Goal: Information Seeking & Learning: Learn about a topic

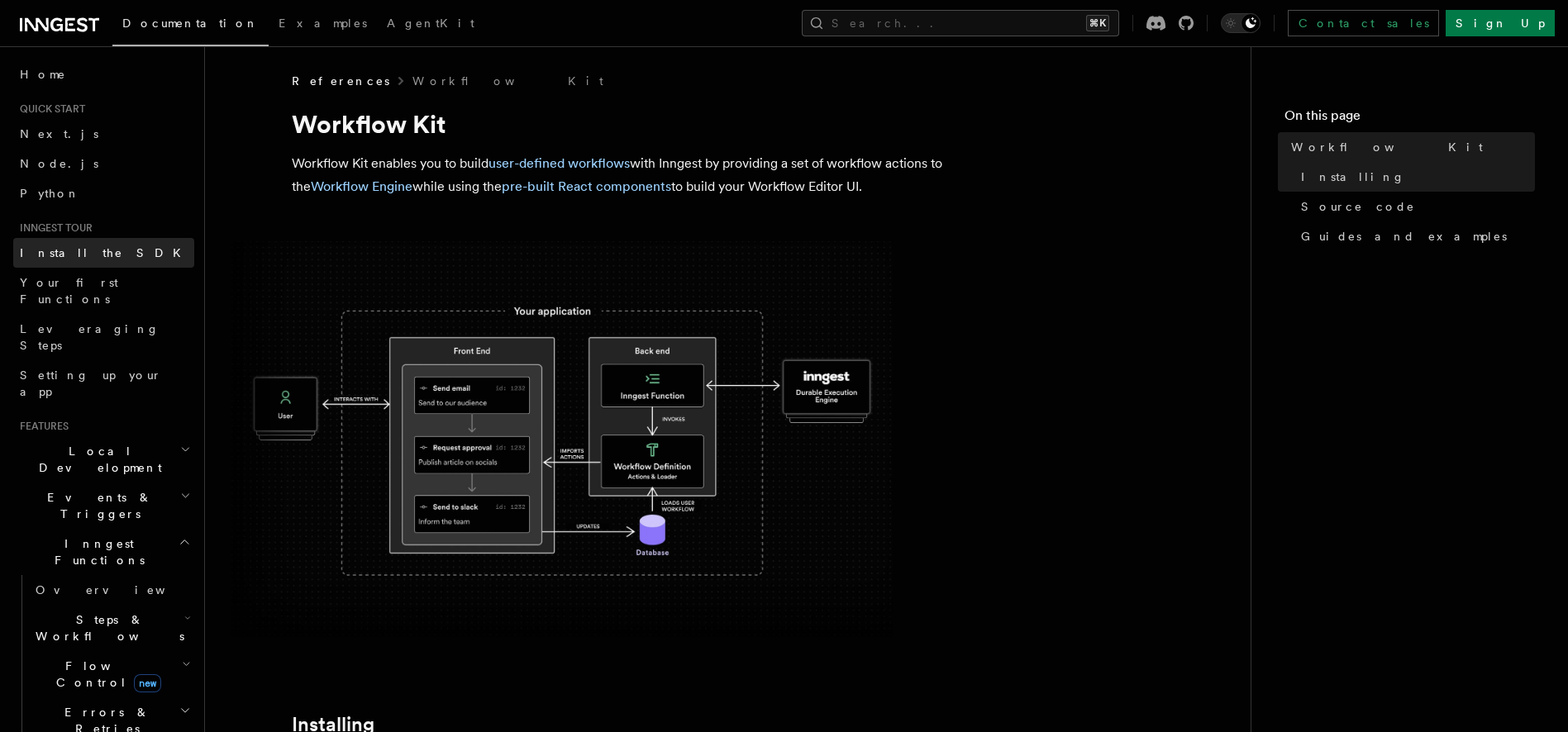
click at [75, 243] on link "Install the SDK" at bounding box center [103, 252] width 181 height 29
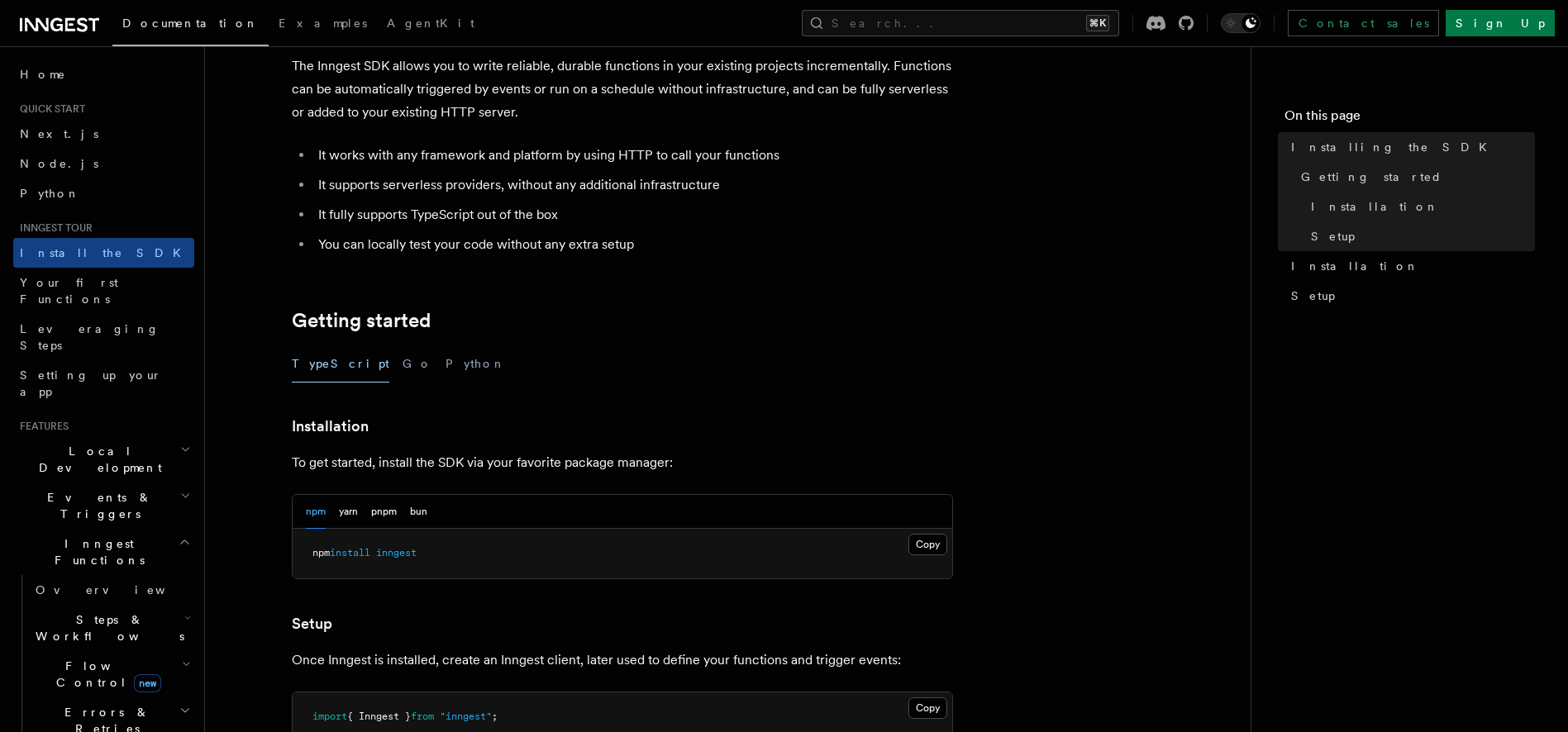
scroll to position [112, 0]
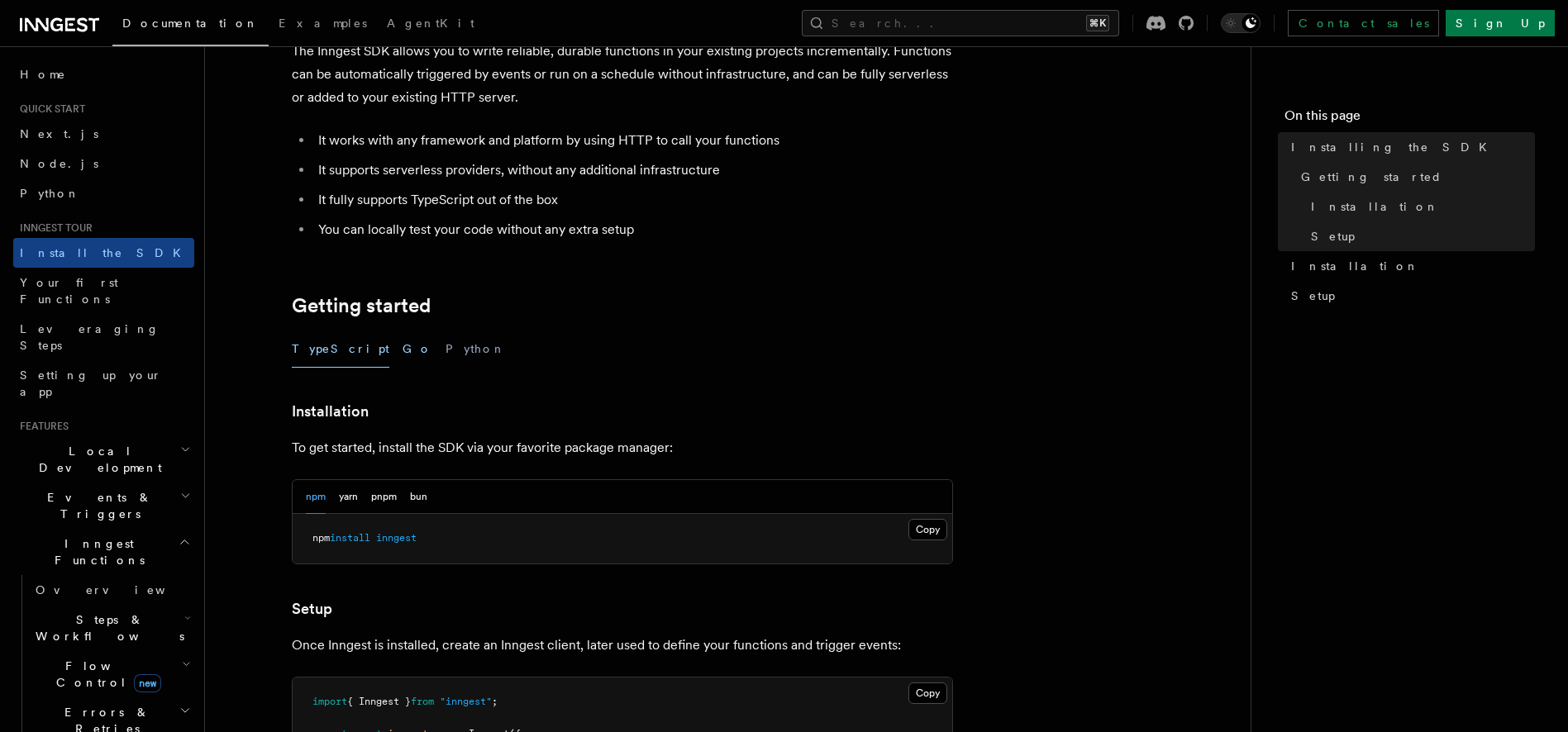
click at [402, 351] on button "Go" at bounding box center [417, 350] width 29 height 37
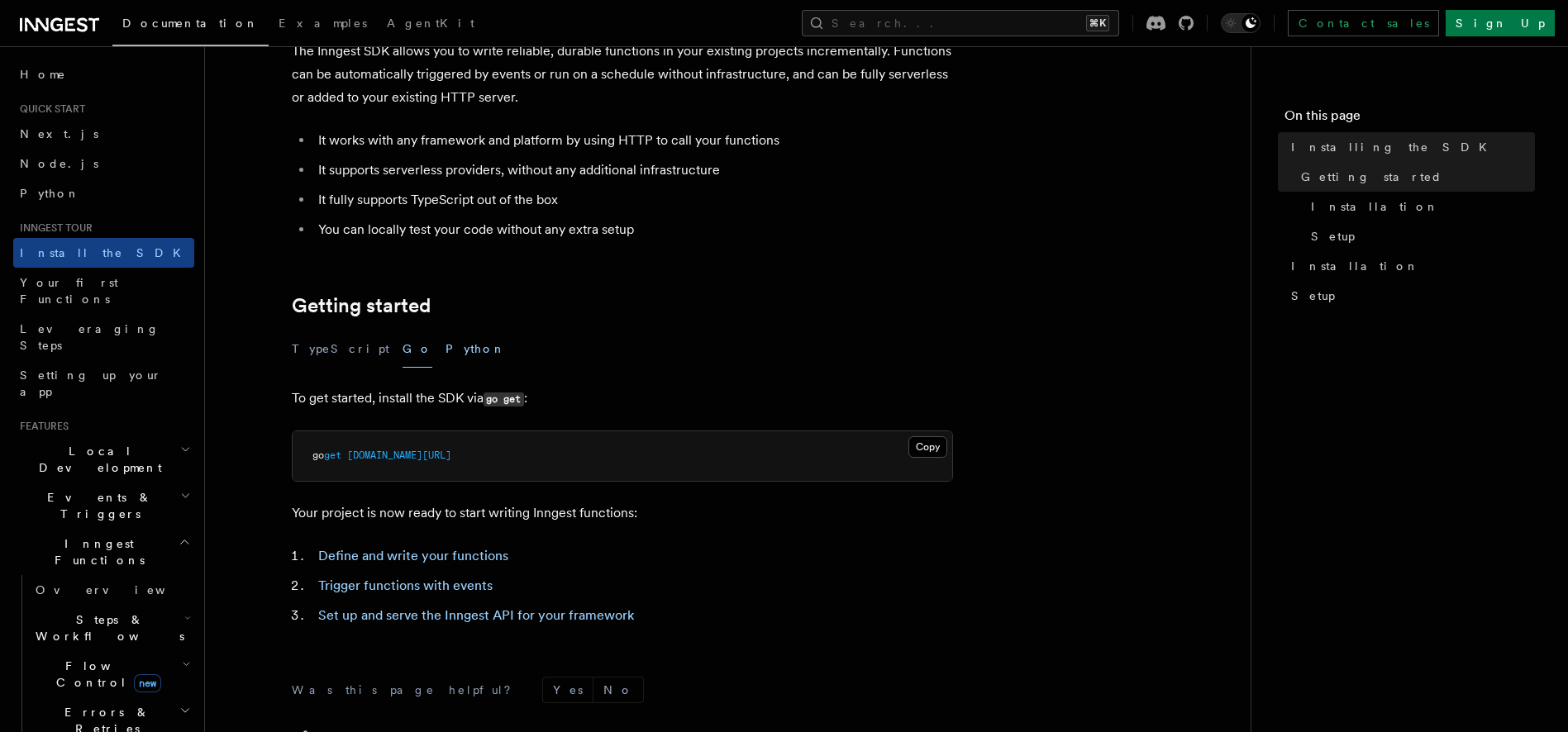
click at [445, 350] on button "Python" at bounding box center [475, 350] width 61 height 37
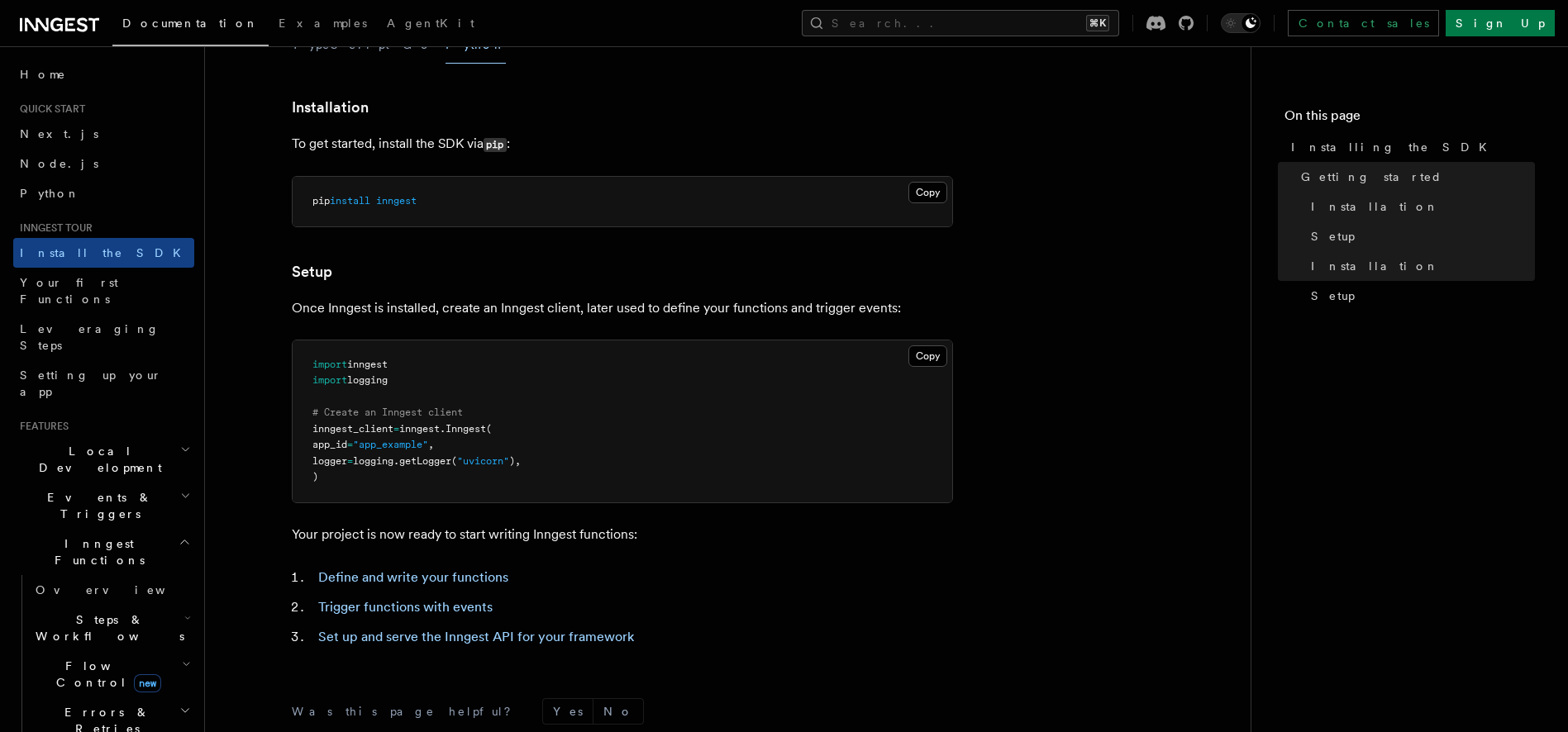
scroll to position [498, 0]
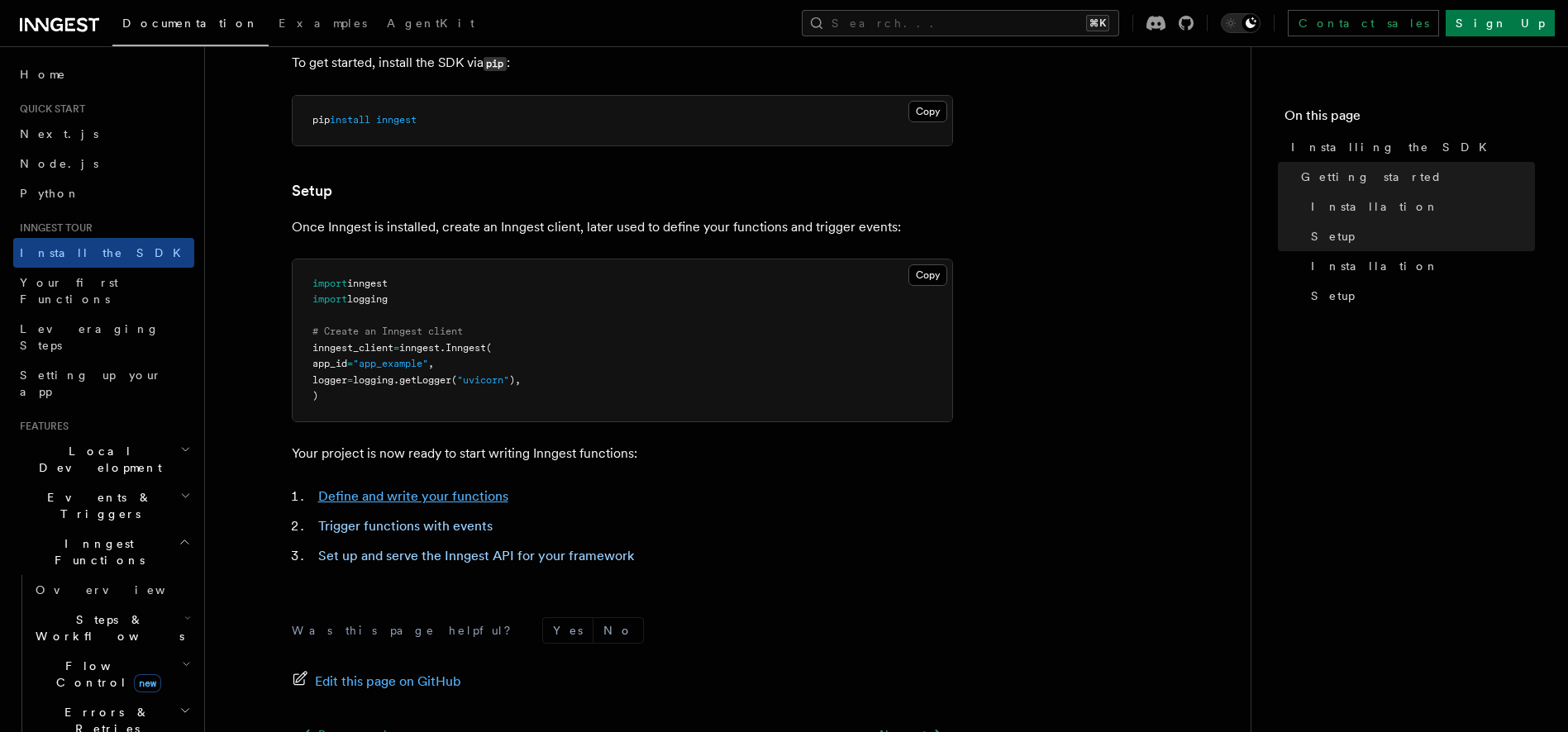
click at [404, 499] on link "Define and write your functions" at bounding box center [413, 497] width 190 height 16
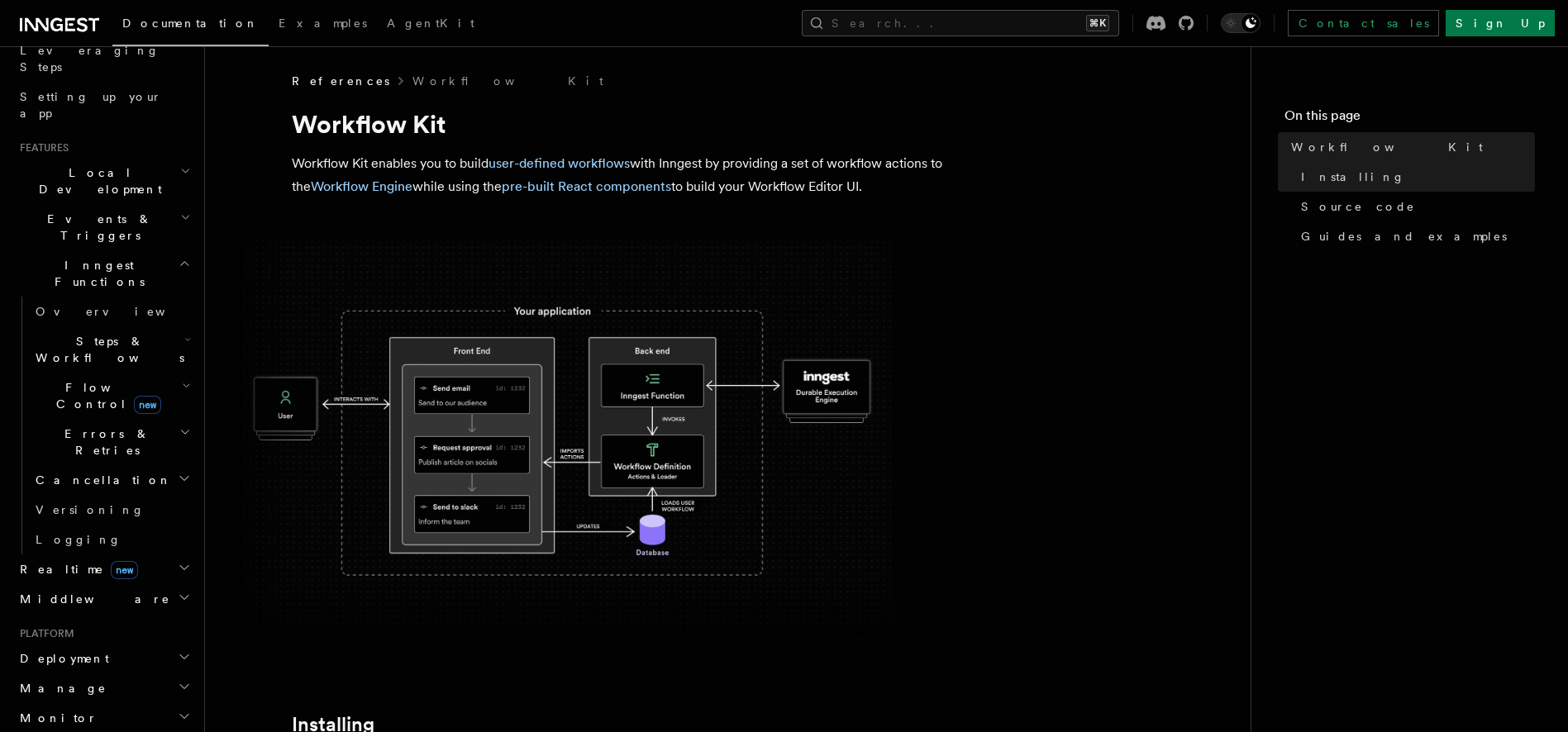
scroll to position [672, 0]
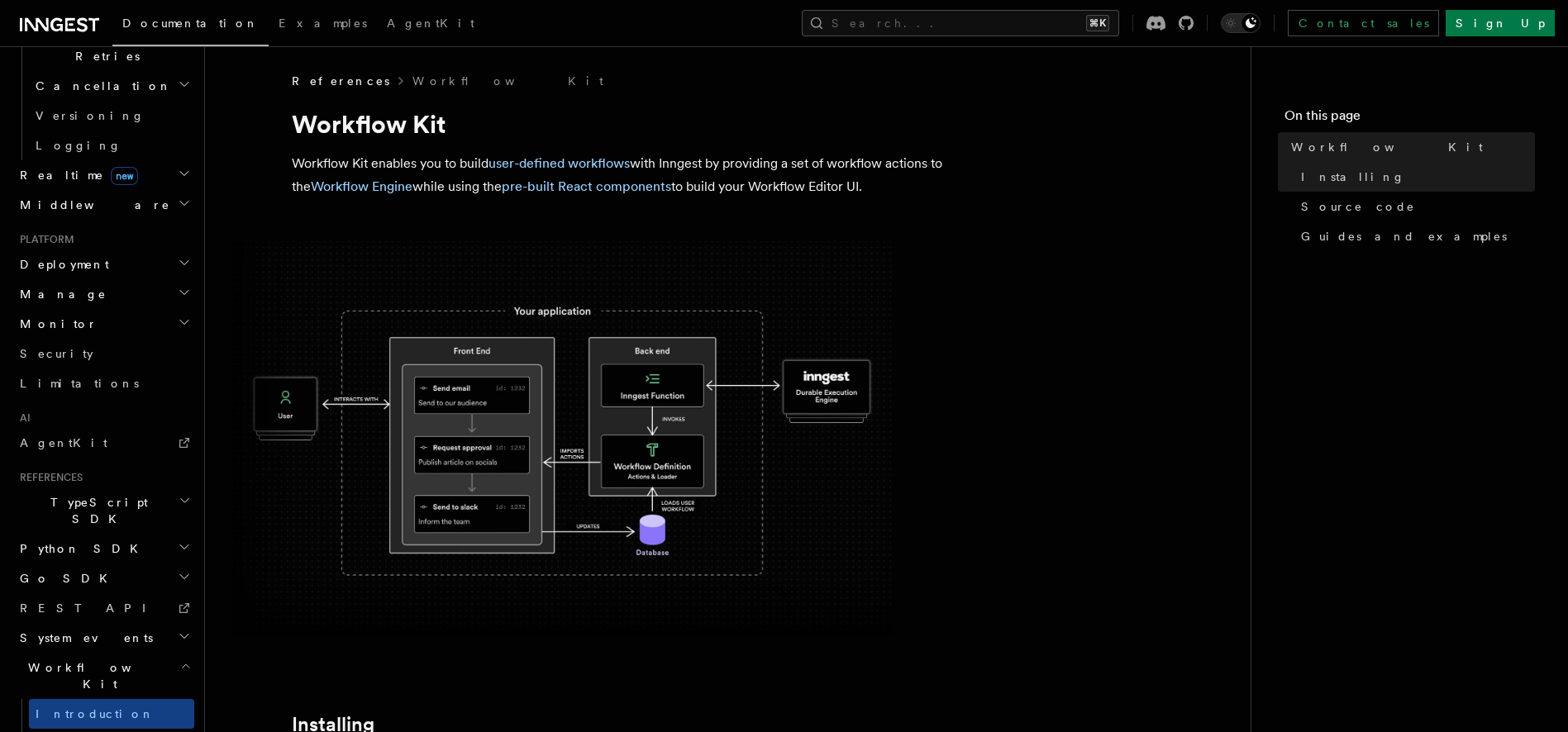
click at [73, 659] on span "Workflow Kit" at bounding box center [96, 675] width 167 height 33
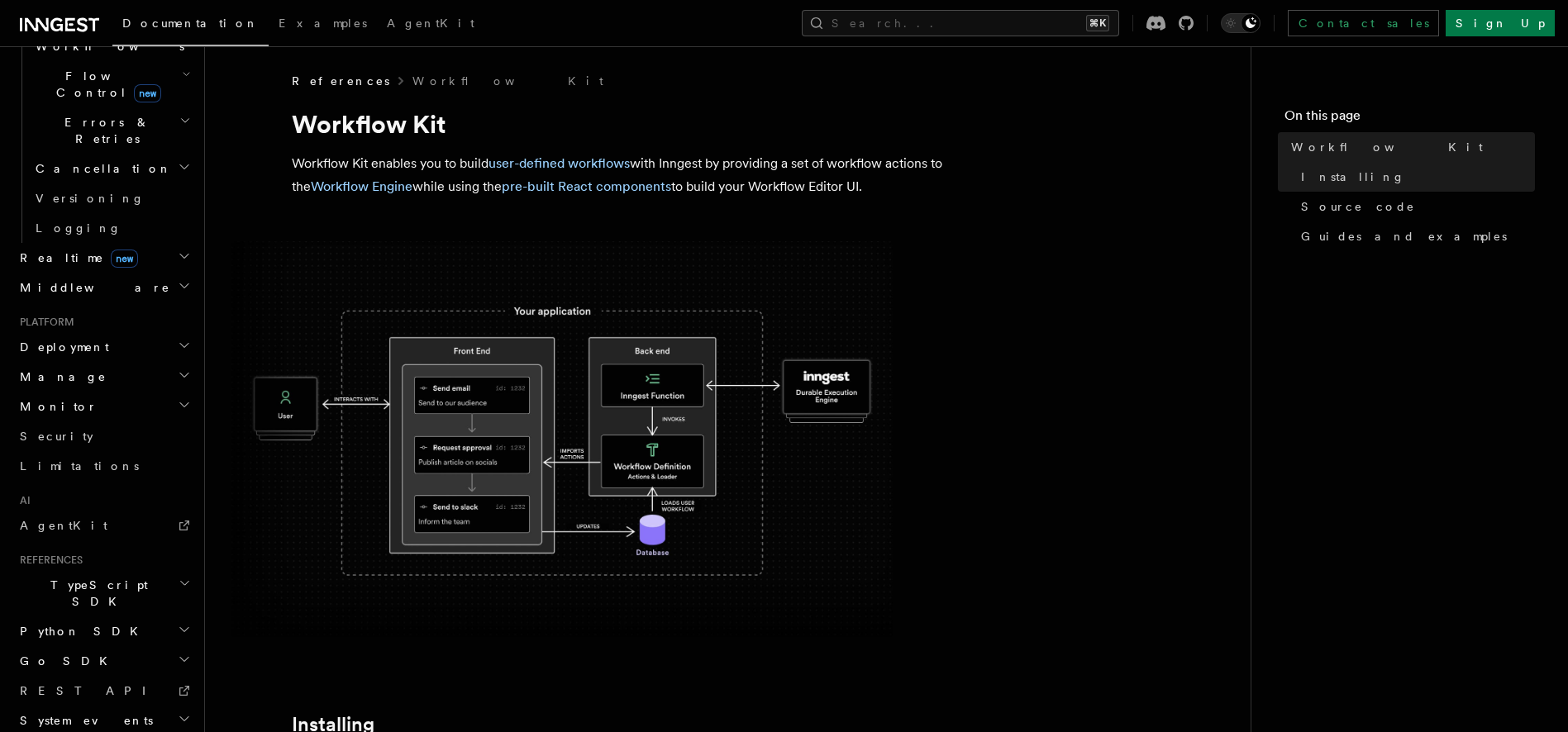
scroll to position [590, 0]
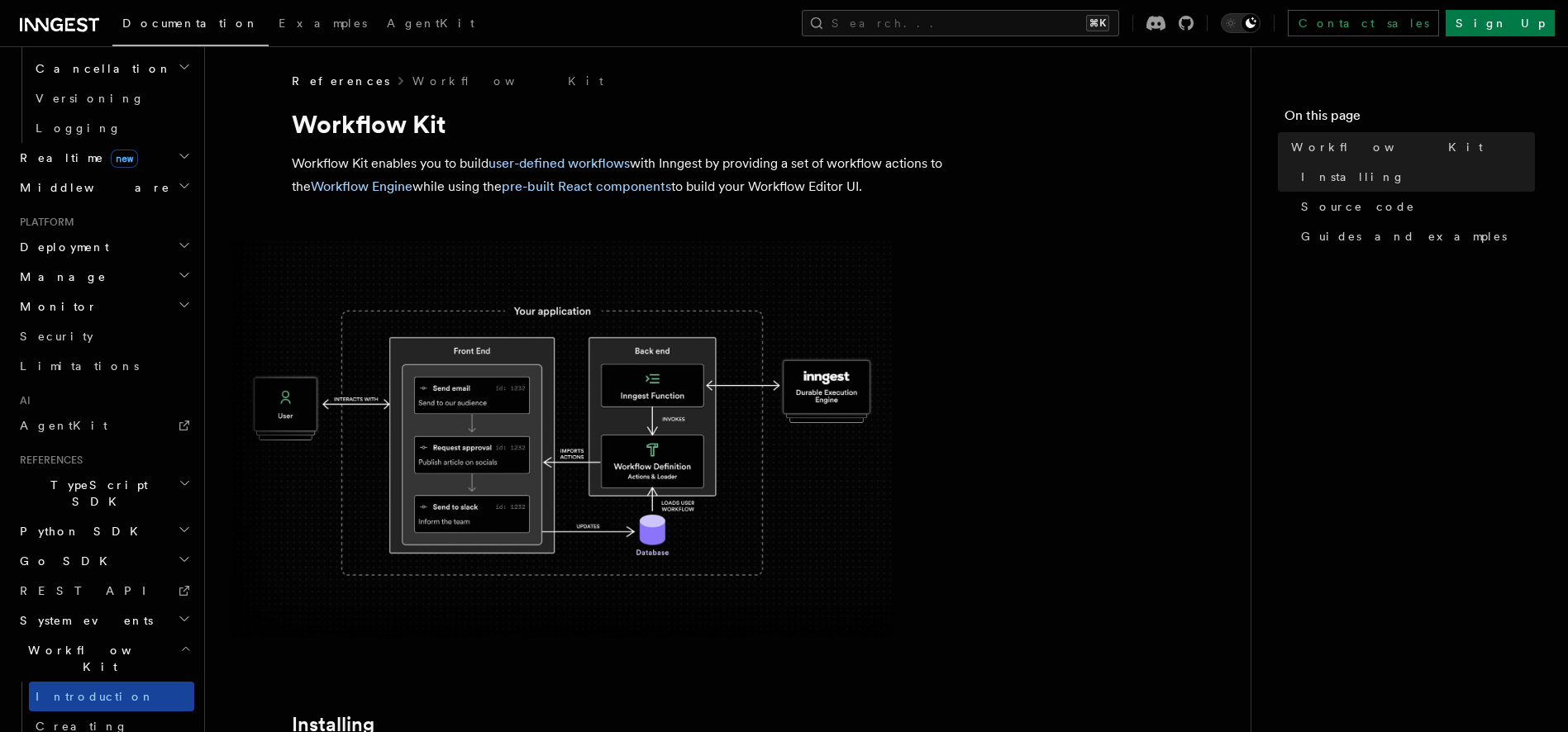
scroll to position [698, 0]
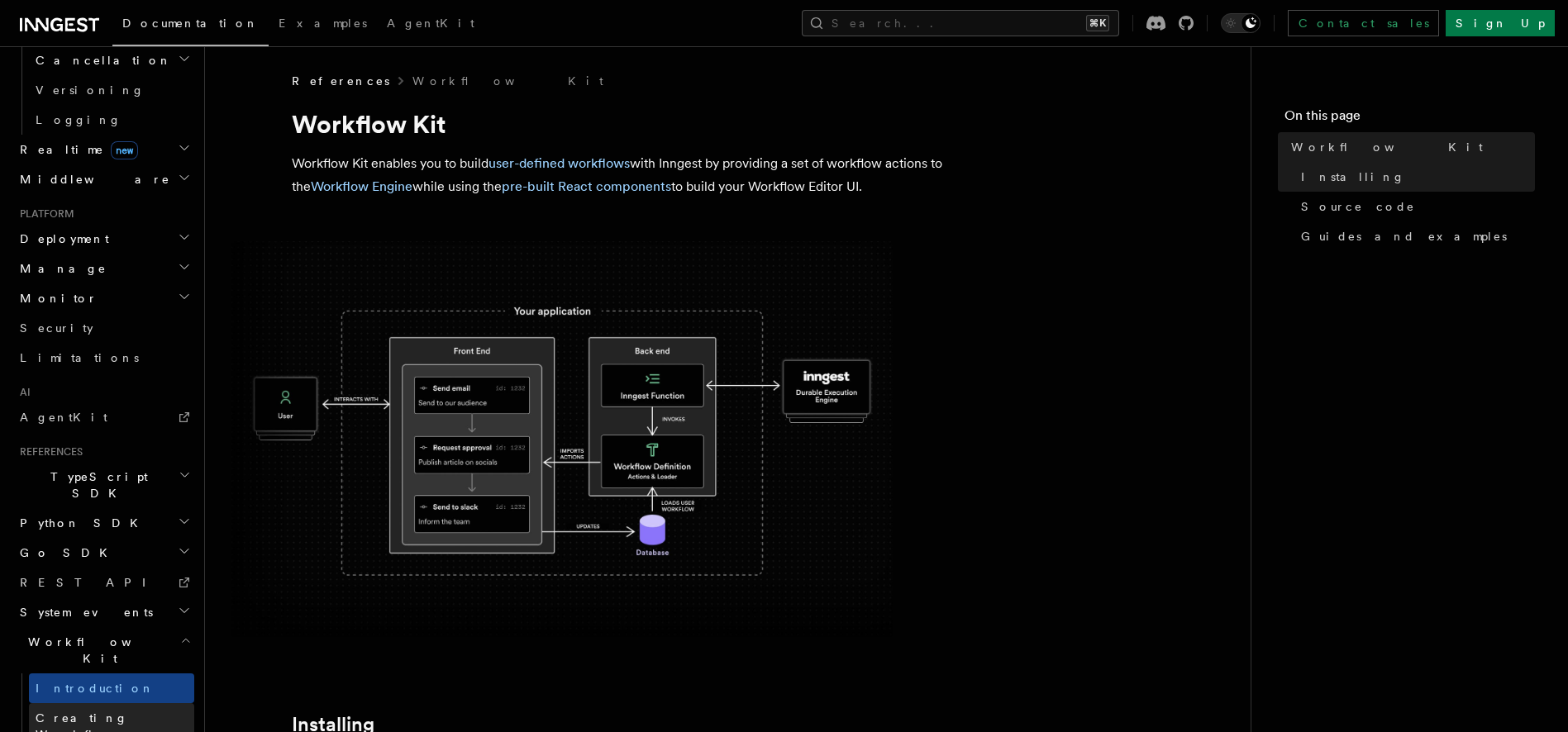
click at [107, 711] on span "Creating Workflow Actions" at bounding box center [107, 735] width 144 height 46
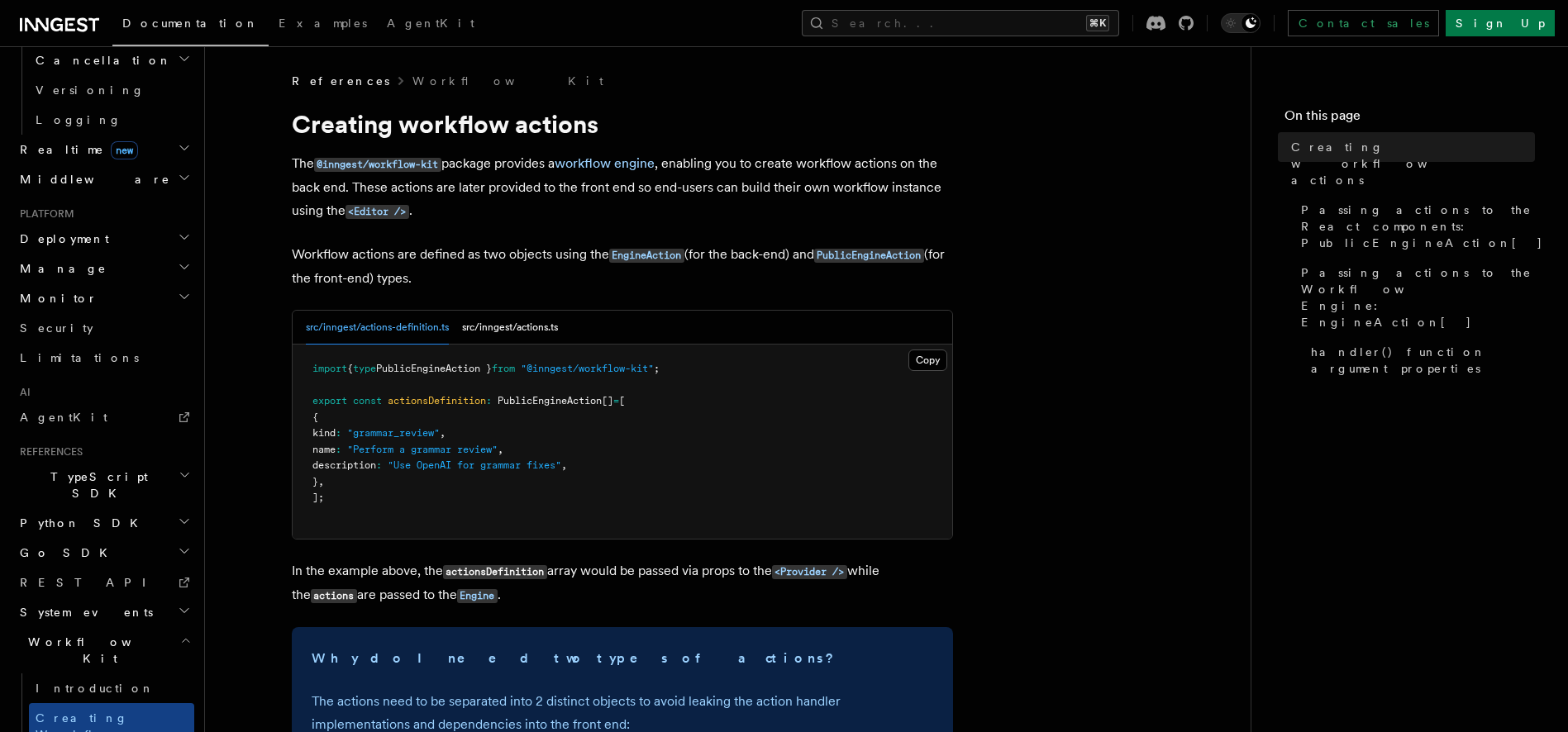
click at [73, 634] on span "Workflow Kit" at bounding box center [96, 650] width 167 height 33
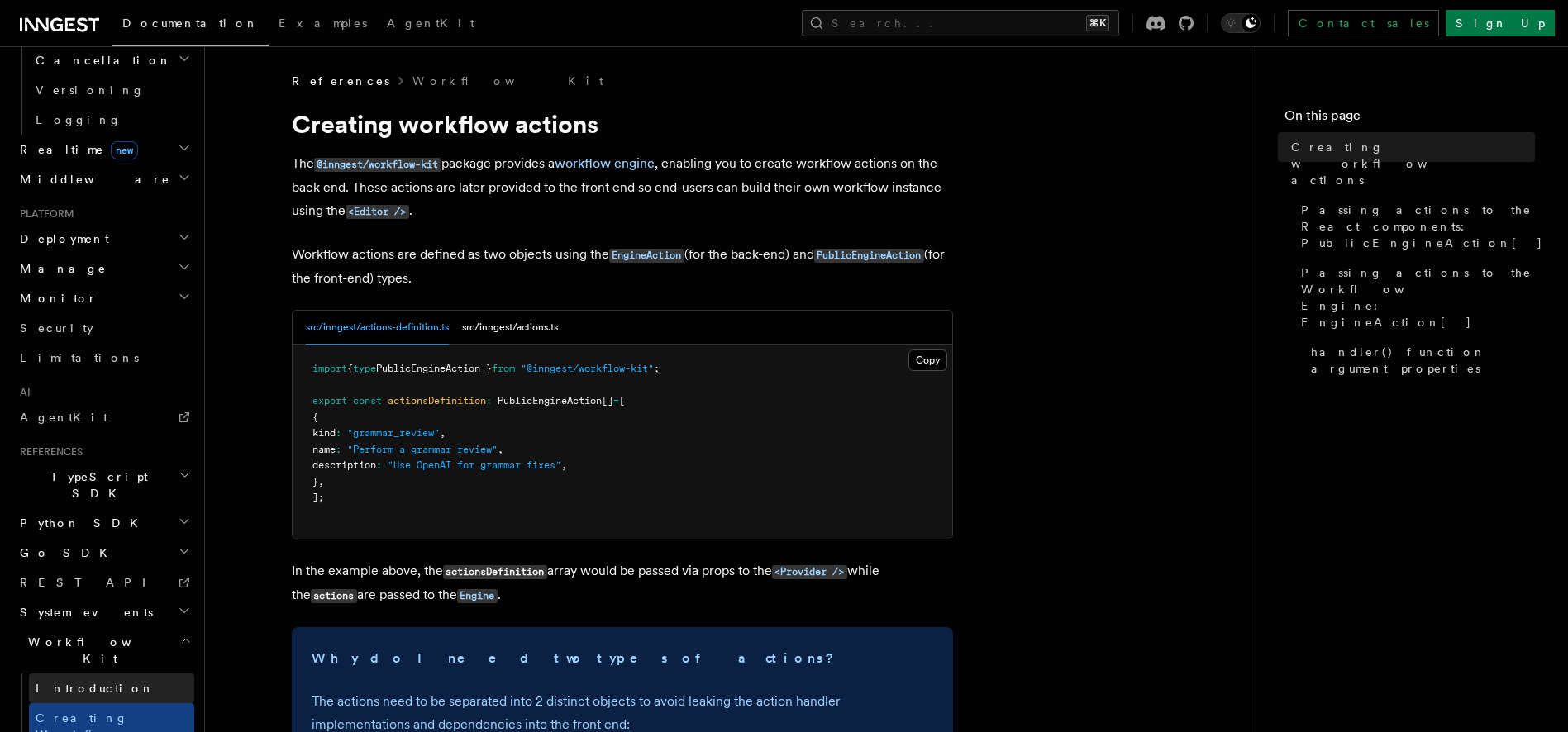
click at [67, 681] on span "Introduction" at bounding box center [95, 687] width 119 height 13
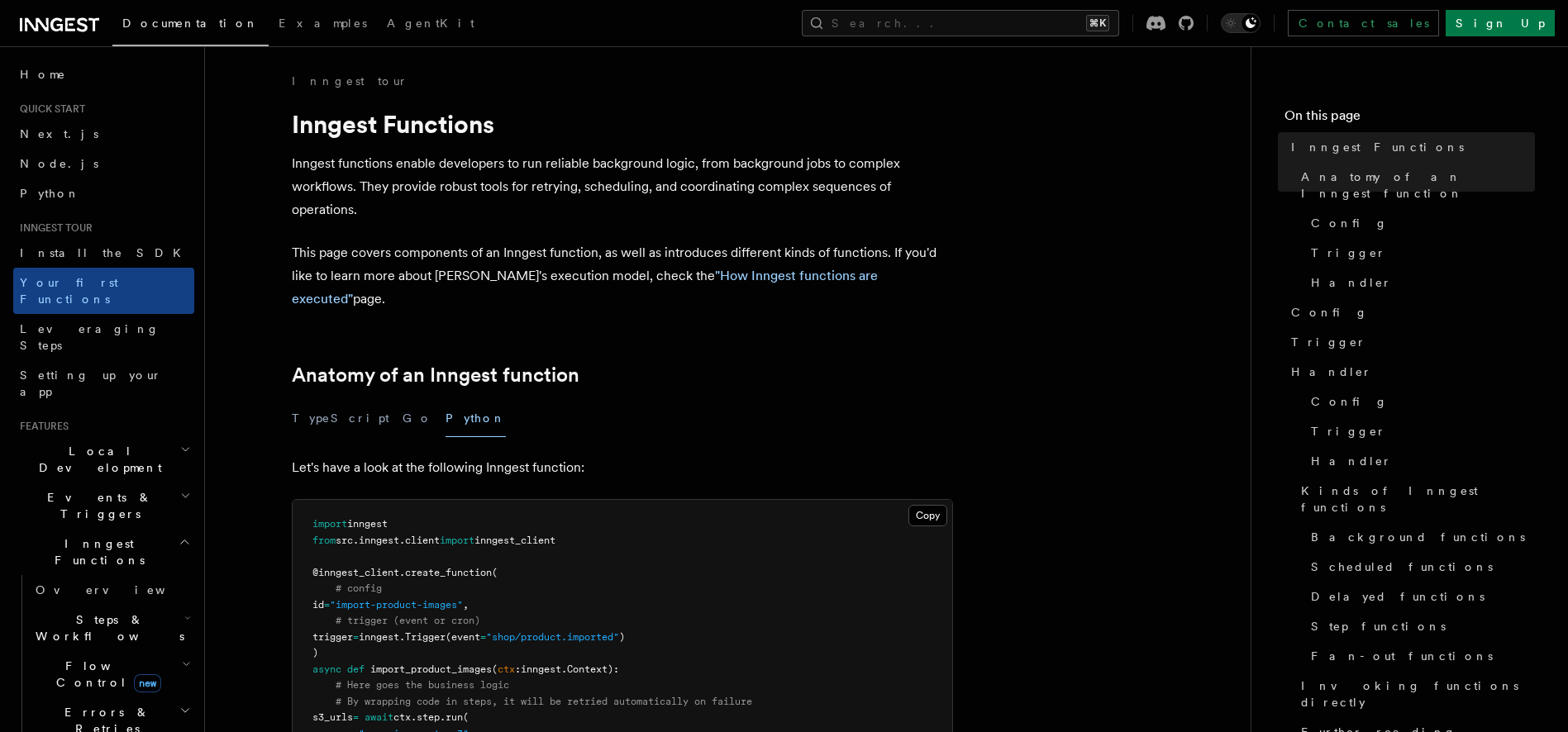
click at [169, 30] on link "Documentation" at bounding box center [190, 26] width 156 height 41
